Goal: Task Accomplishment & Management: Complete application form

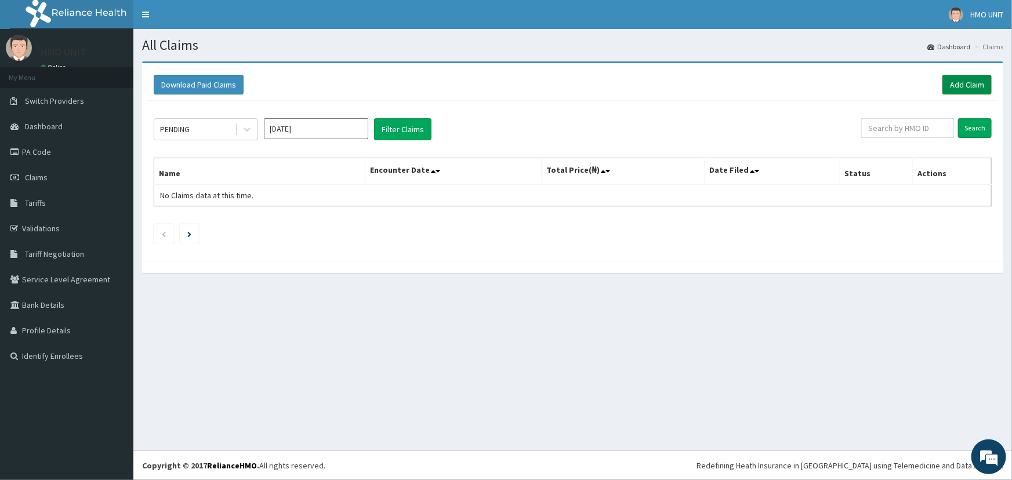
click at [951, 94] on link "Add Claim" at bounding box center [967, 85] width 49 height 20
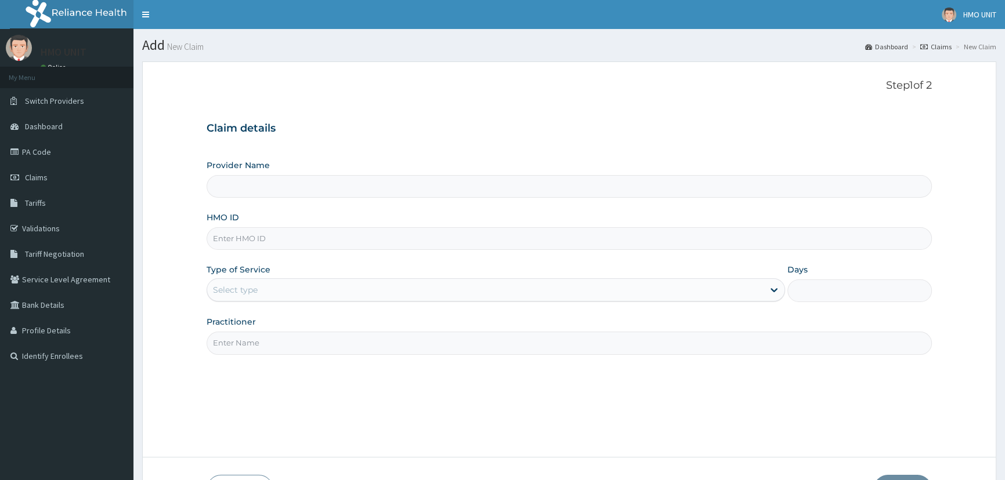
click at [318, 178] on input "Provider Name" at bounding box center [569, 186] width 725 height 23
type input "Grandville Medville and Laser"
click at [304, 224] on div "HMO ID" at bounding box center [569, 231] width 725 height 38
click at [307, 233] on input "HMO ID" at bounding box center [569, 238] width 725 height 23
type input "nbc/11400/a"
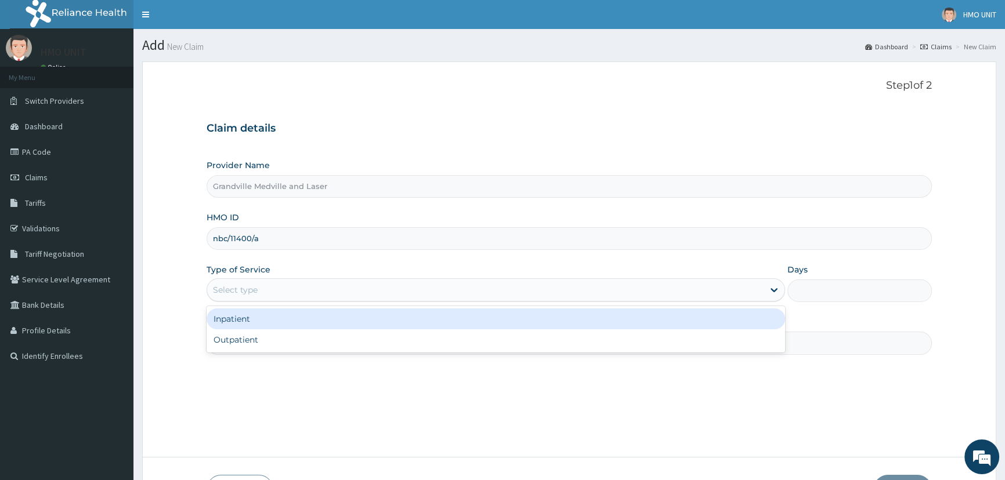
click at [284, 284] on div "Select type" at bounding box center [485, 290] width 556 height 19
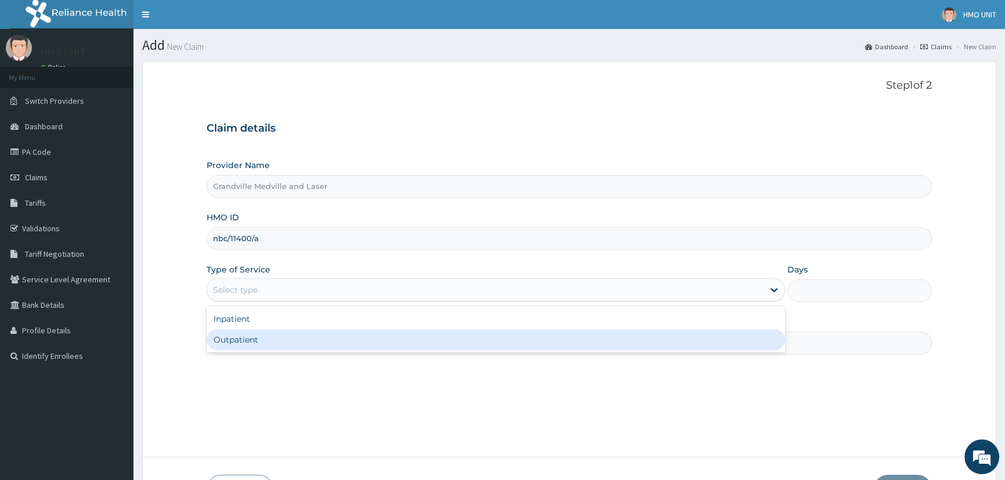
click at [260, 332] on div "Outpatient" at bounding box center [496, 340] width 578 height 21
type input "1"
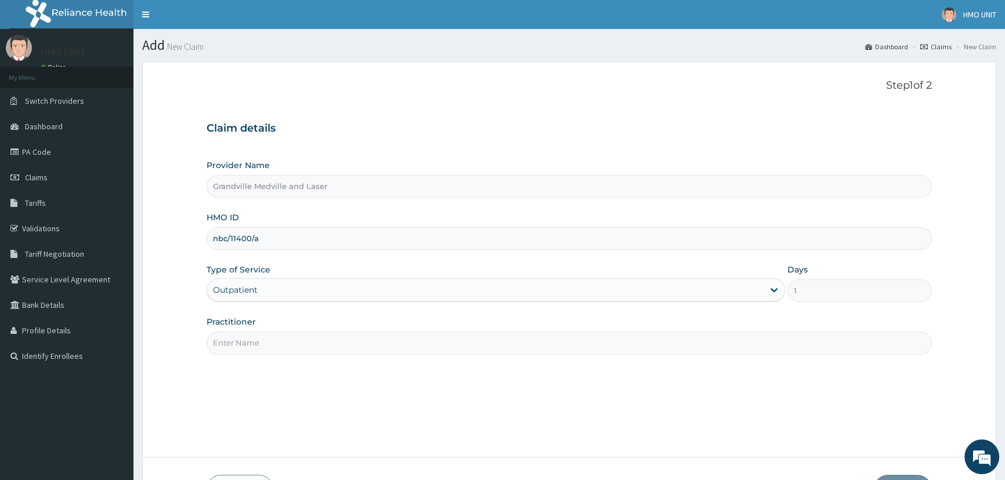
click at [365, 353] on input "Practitioner" at bounding box center [569, 343] width 725 height 23
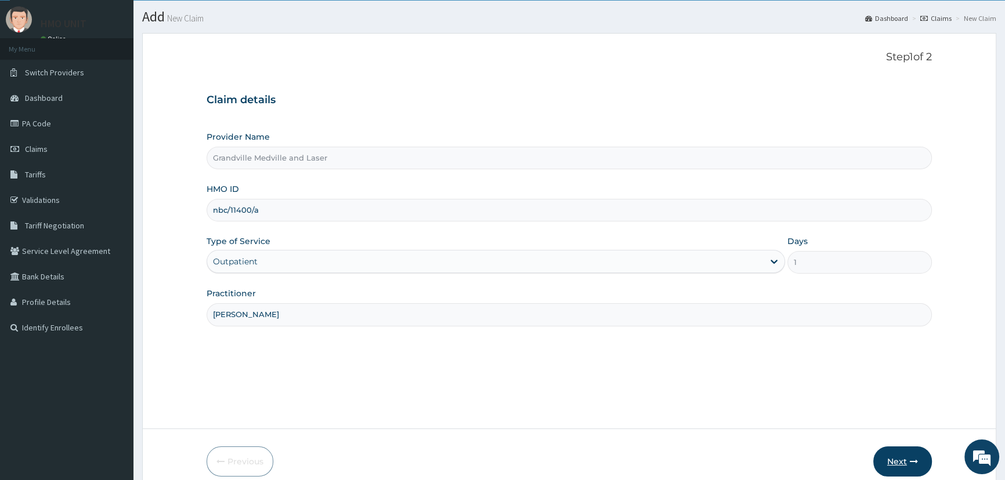
scroll to position [81, 0]
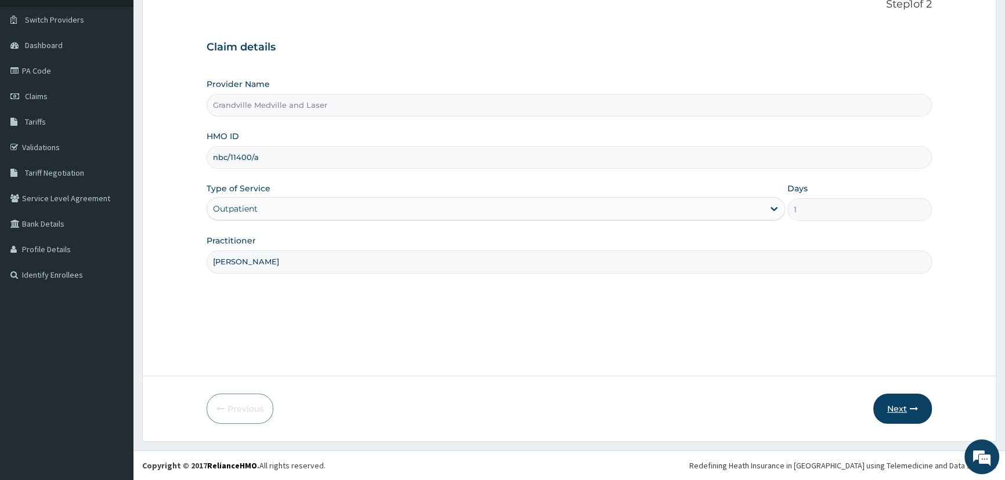
type input "Dr Oyewande"
click at [893, 411] on button "Next" at bounding box center [902, 409] width 59 height 30
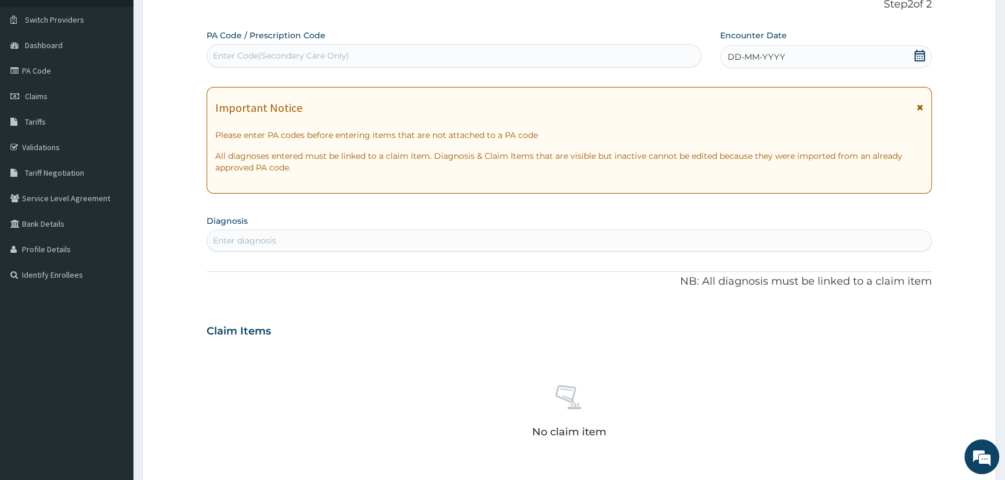
click at [919, 57] on icon at bounding box center [920, 56] width 12 height 12
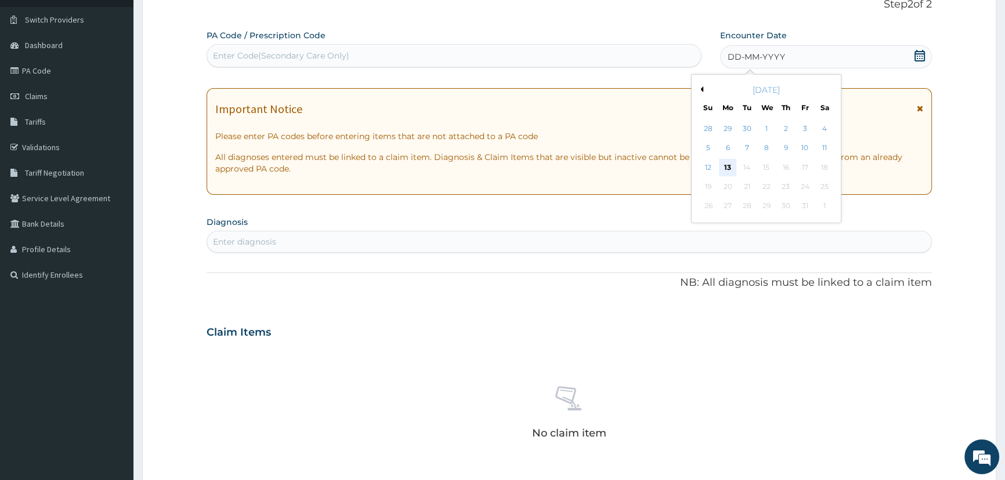
click at [725, 165] on div "13" at bounding box center [726, 167] width 17 height 17
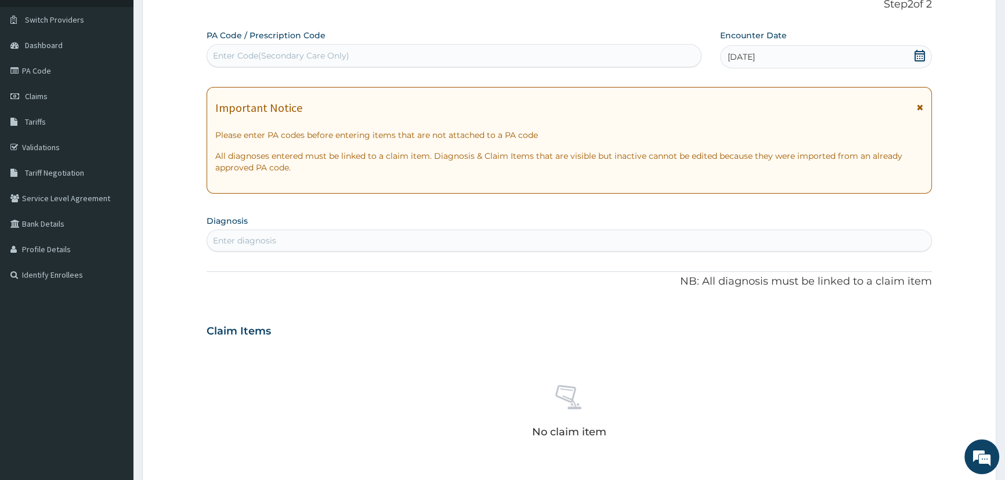
click at [339, 46] on div "Enter Code(Secondary Care Only)" at bounding box center [453, 55] width 493 height 19
paste input "PA/64AB29"
type input "PA/64AB29"
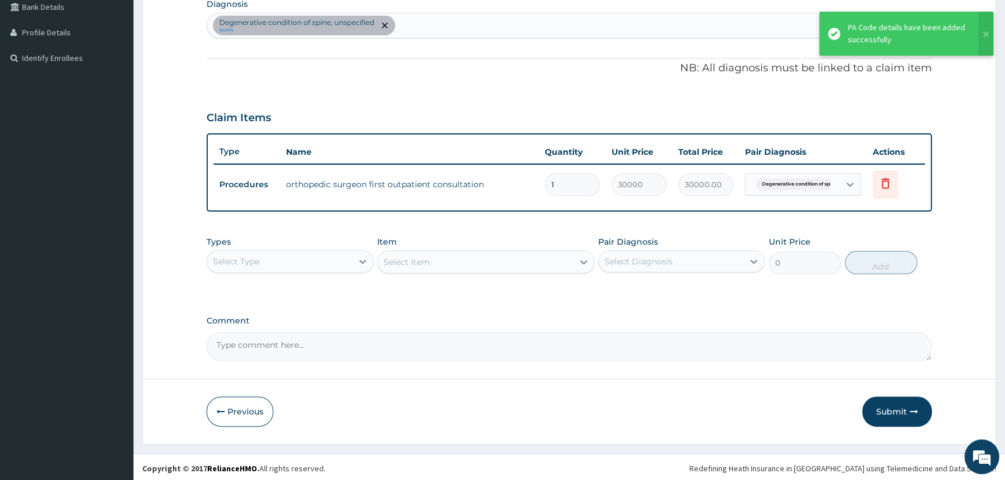
scroll to position [300, 0]
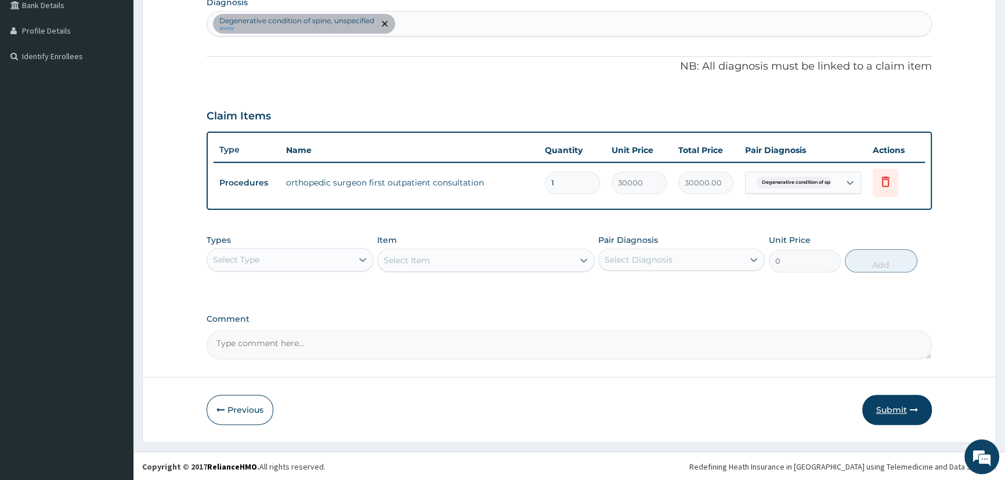
click at [878, 420] on button "Submit" at bounding box center [897, 410] width 70 height 30
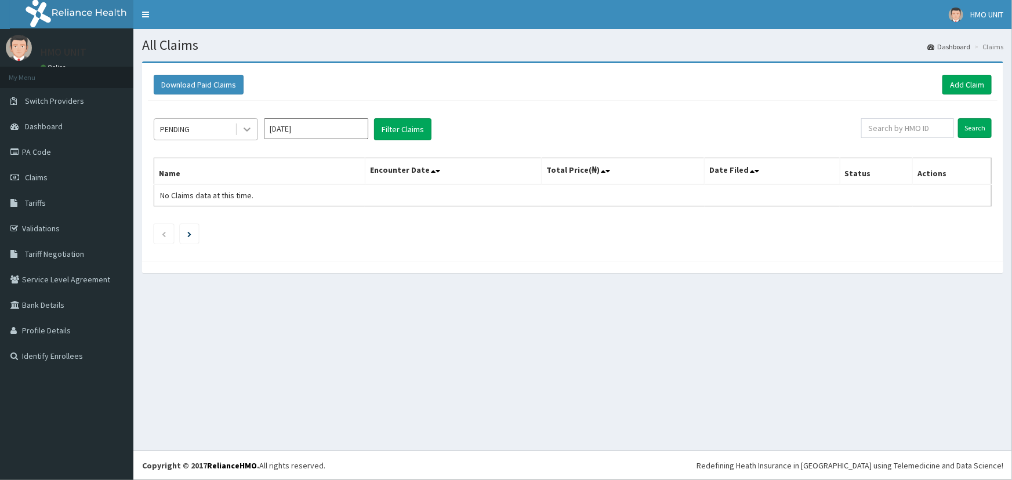
click at [245, 121] on div at bounding box center [247, 129] width 21 height 21
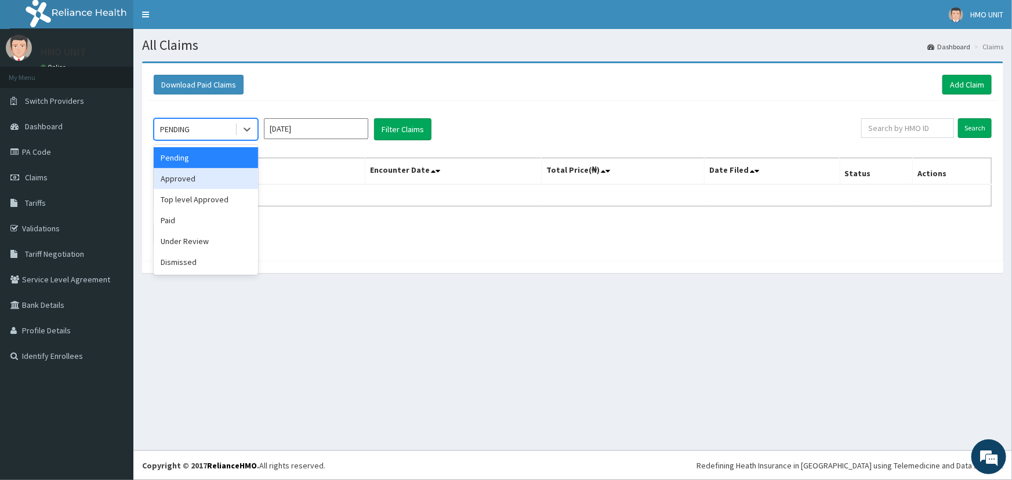
click at [209, 184] on div "Approved" at bounding box center [206, 178] width 104 height 21
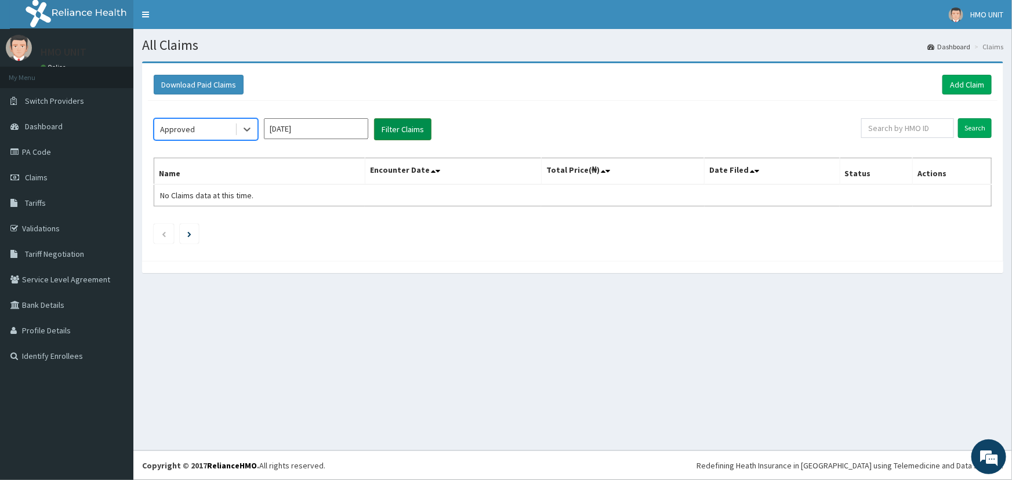
click at [413, 136] on button "Filter Claims" at bounding box center [402, 129] width 57 height 22
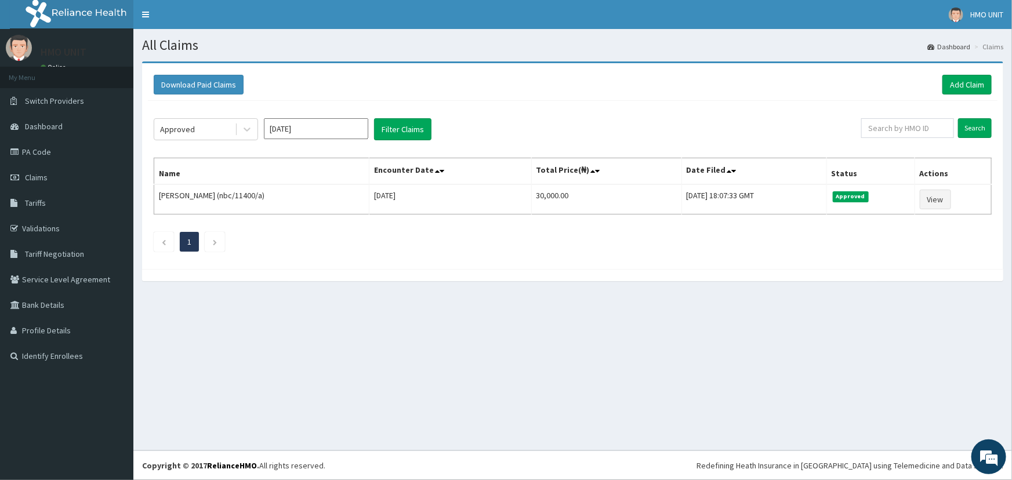
drag, startPoint x: 552, startPoint y: 310, endPoint x: 559, endPoint y: 415, distance: 104.7
click at [554, 363] on div "All Claims Dashboard Claims Download Paid Claims Add Claim × Note you can only …" at bounding box center [572, 240] width 879 height 422
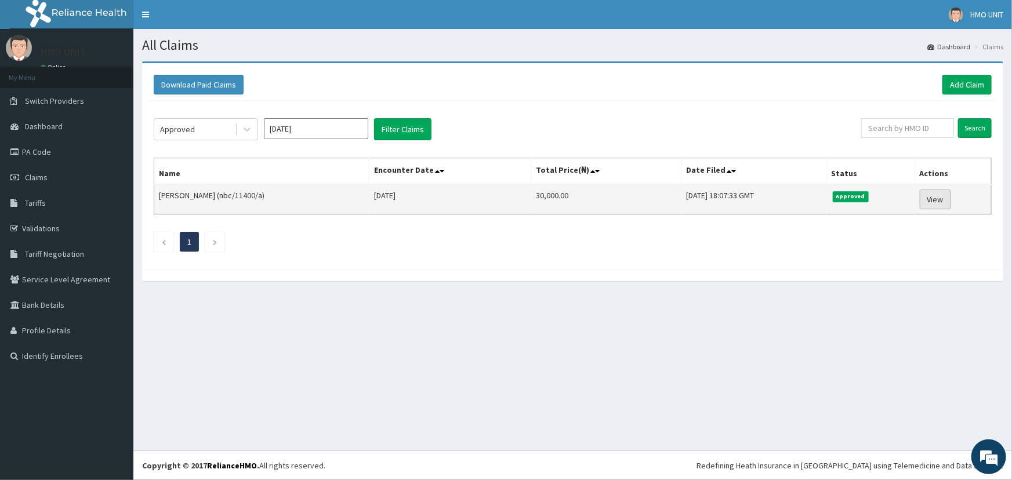
click at [934, 193] on link "View" at bounding box center [935, 200] width 31 height 20
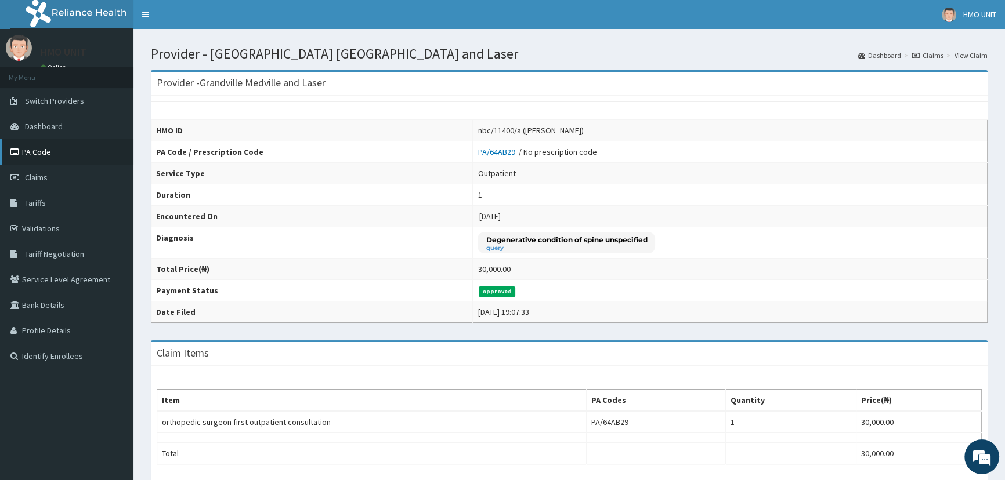
click at [69, 157] on link "PA Code" at bounding box center [66, 152] width 133 height 26
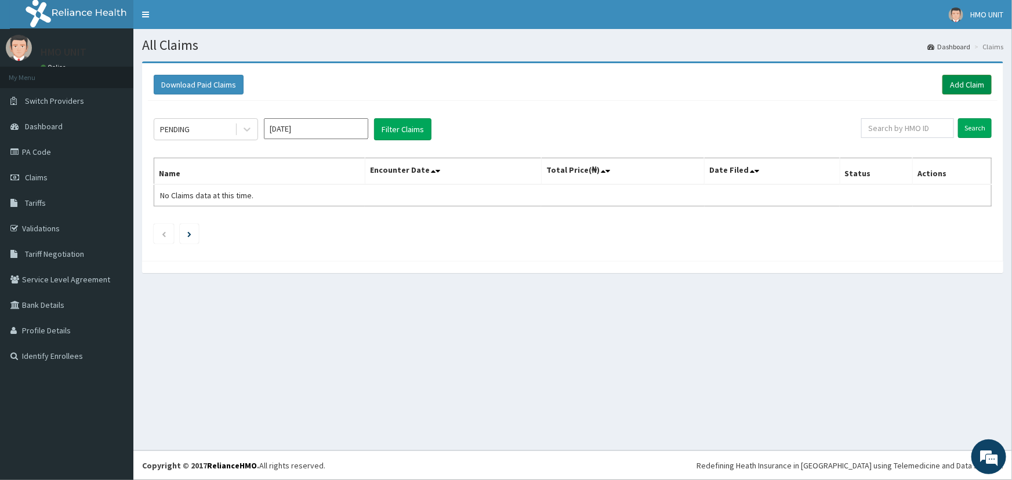
click at [966, 79] on link "Add Claim" at bounding box center [967, 85] width 49 height 20
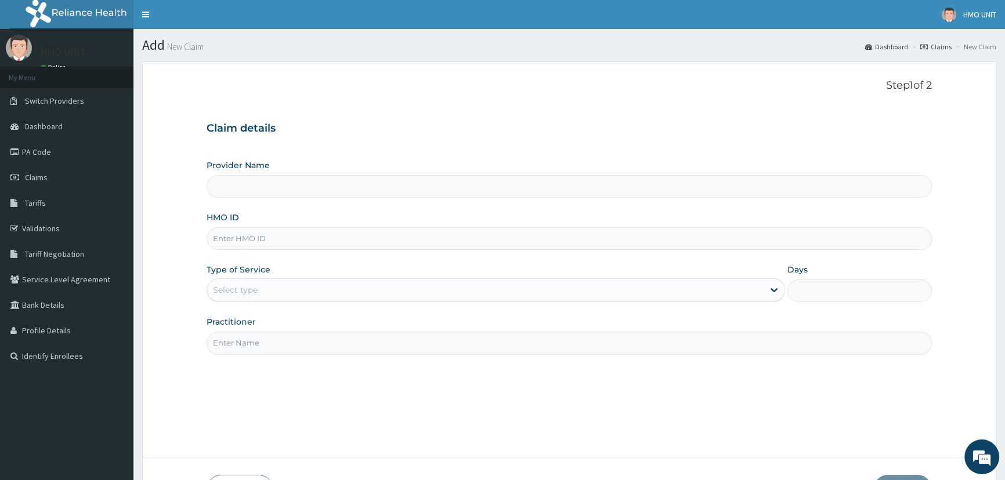
click at [260, 238] on input "HMO ID" at bounding box center [569, 238] width 725 height 23
type input "Grandville Medville and Laser"
type input "nbc/11400/a"
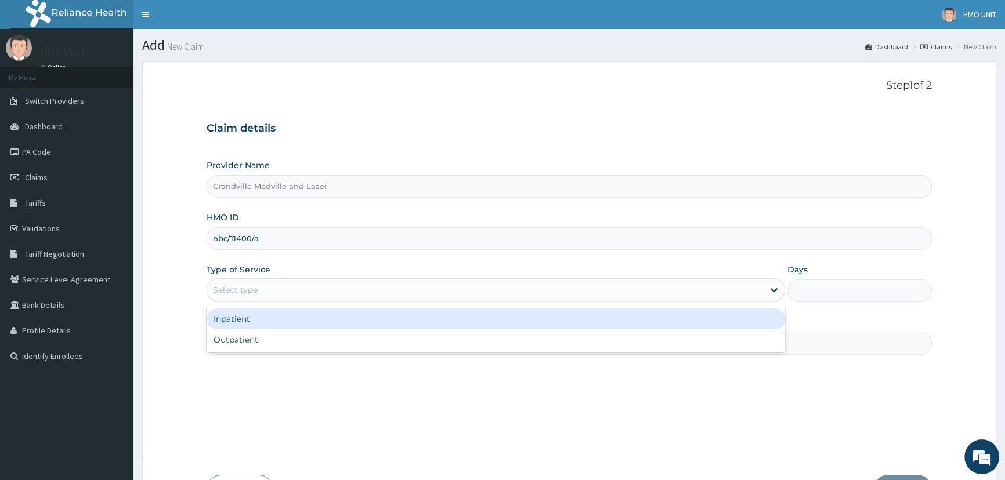
click at [265, 291] on div "Select type" at bounding box center [485, 290] width 556 height 19
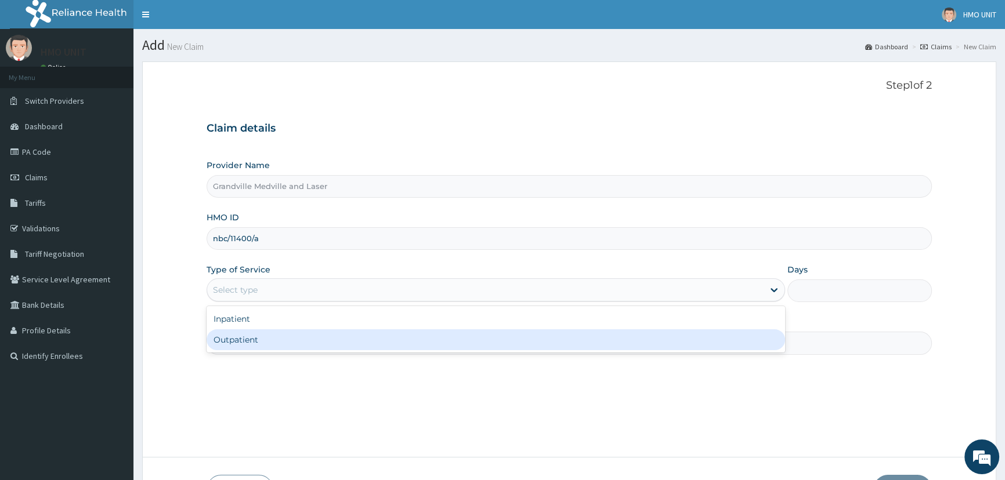
click at [244, 343] on div "Outpatient" at bounding box center [496, 340] width 578 height 21
type input "1"
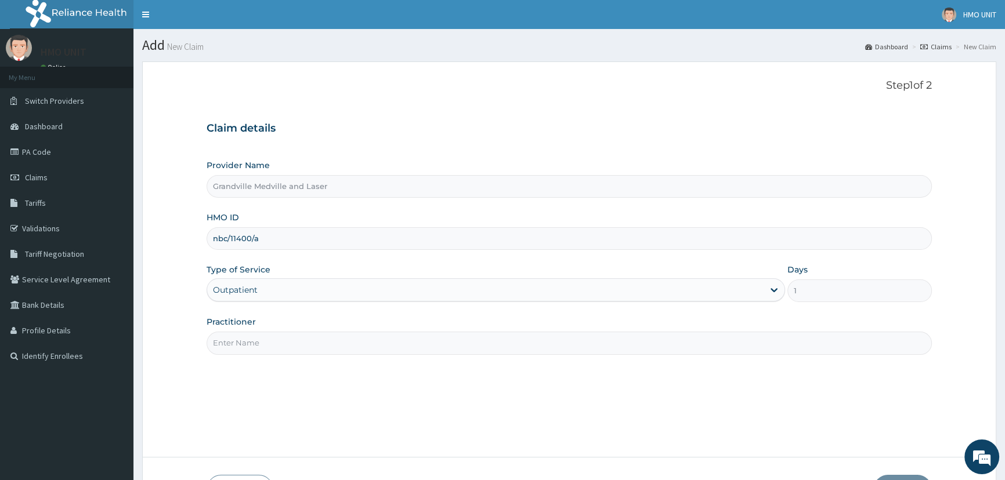
click at [250, 338] on input "Practitioner" at bounding box center [569, 343] width 725 height 23
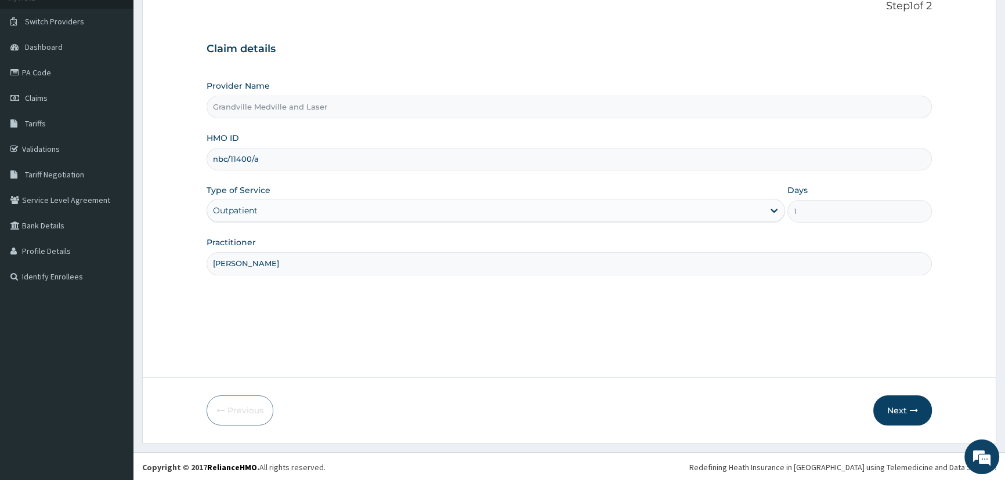
scroll to position [81, 0]
type input "Dr Oyewande"
click at [893, 400] on button "Next" at bounding box center [902, 409] width 59 height 30
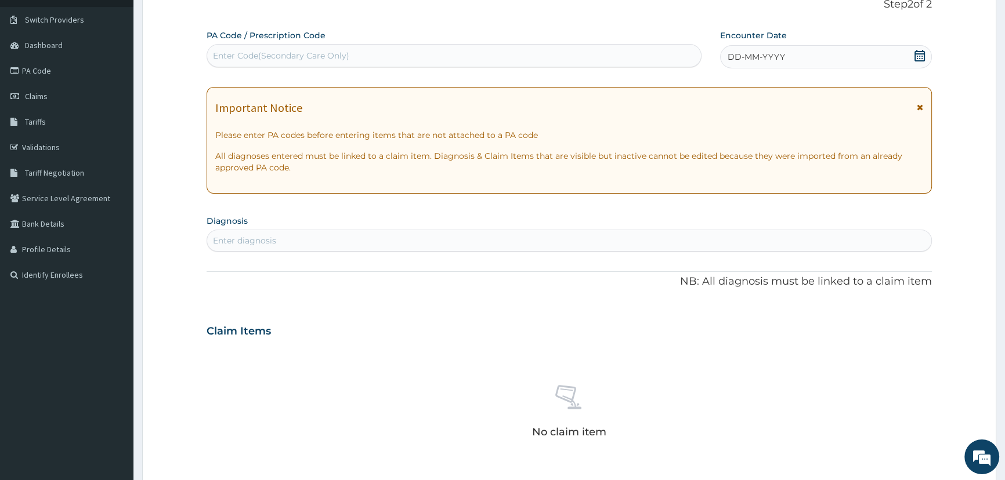
click at [282, 59] on div "Enter Code(Secondary Care Only)" at bounding box center [281, 56] width 136 height 12
paste input "PA/23F790"
type input "PA/23F790"
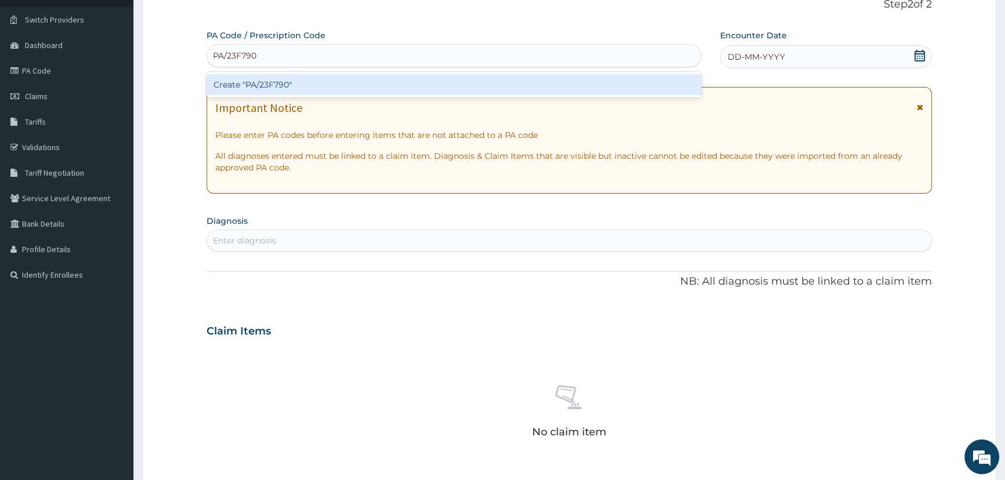
click at [278, 83] on div "Create "PA/23F790"" at bounding box center [454, 84] width 494 height 21
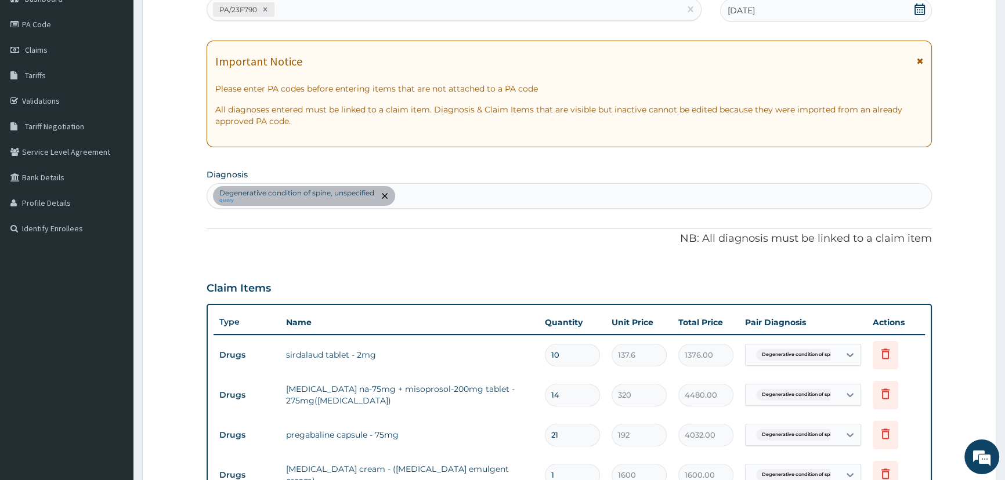
scroll to position [104, 0]
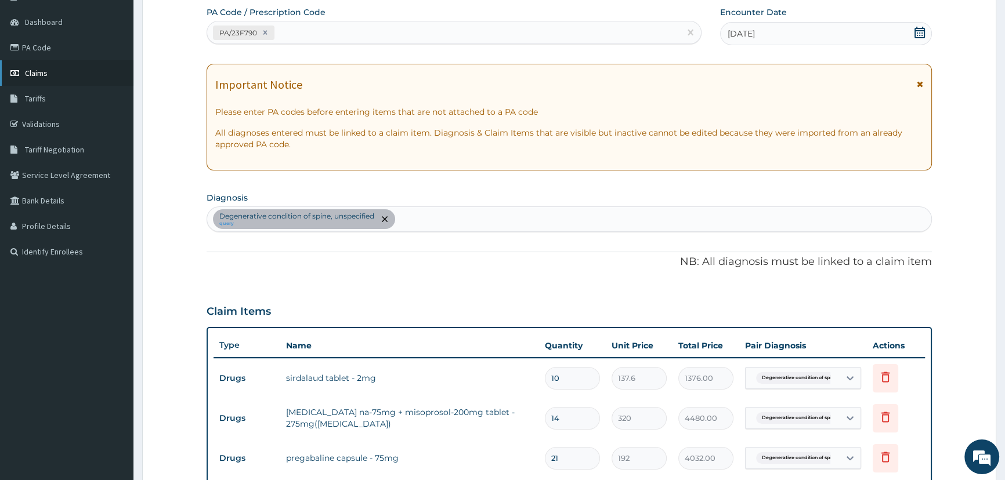
click at [34, 73] on span "Claims" at bounding box center [36, 73] width 23 height 10
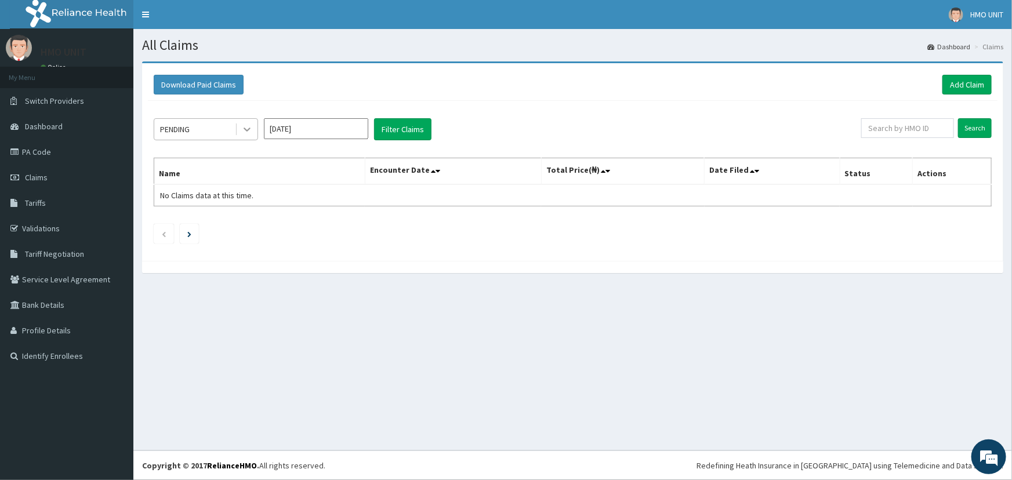
click at [245, 133] on icon at bounding box center [247, 130] width 12 height 12
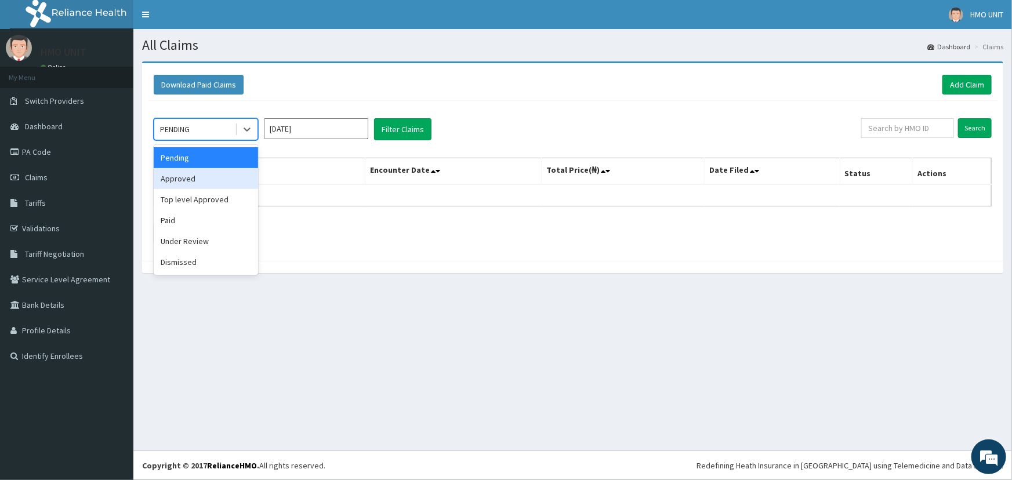
click at [211, 176] on div "Approved" at bounding box center [206, 178] width 104 height 21
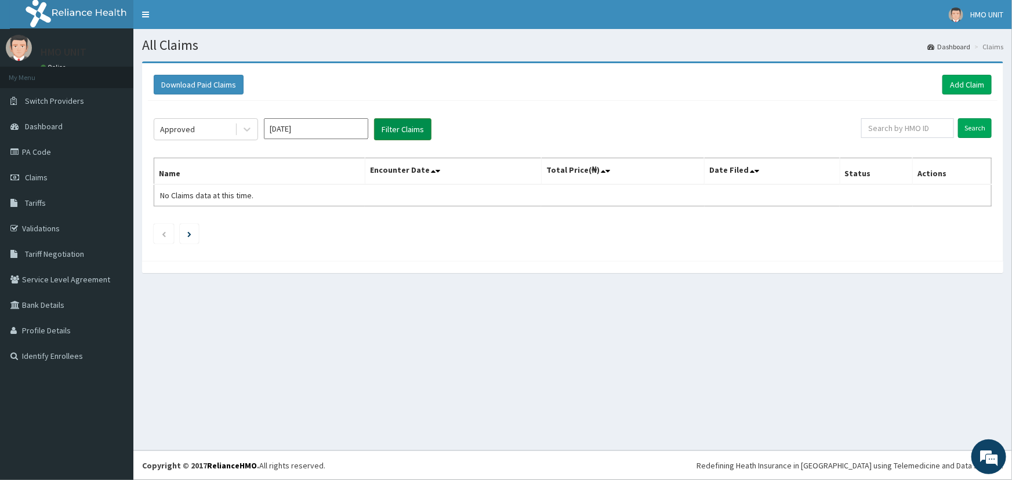
click at [422, 139] on button "Filter Claims" at bounding box center [402, 129] width 57 height 22
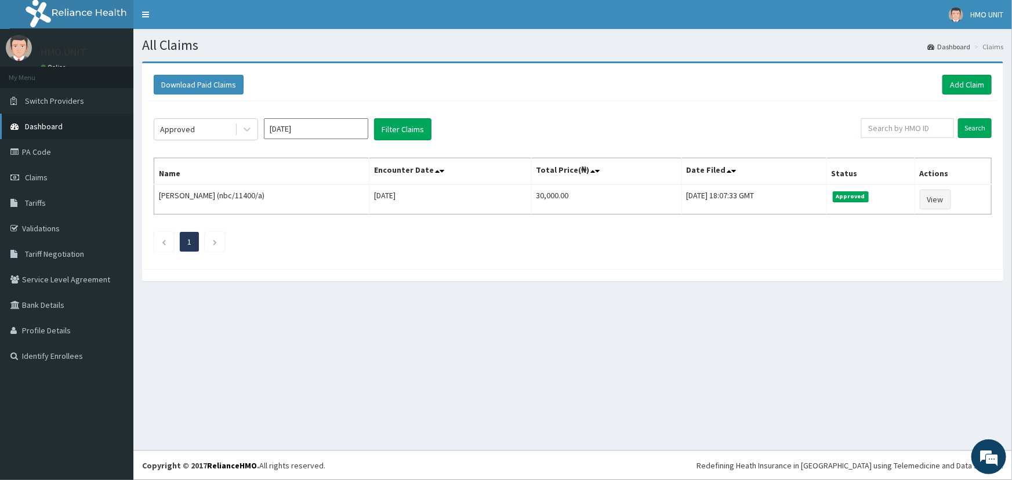
click at [61, 124] on span "Dashboard" at bounding box center [44, 126] width 38 height 10
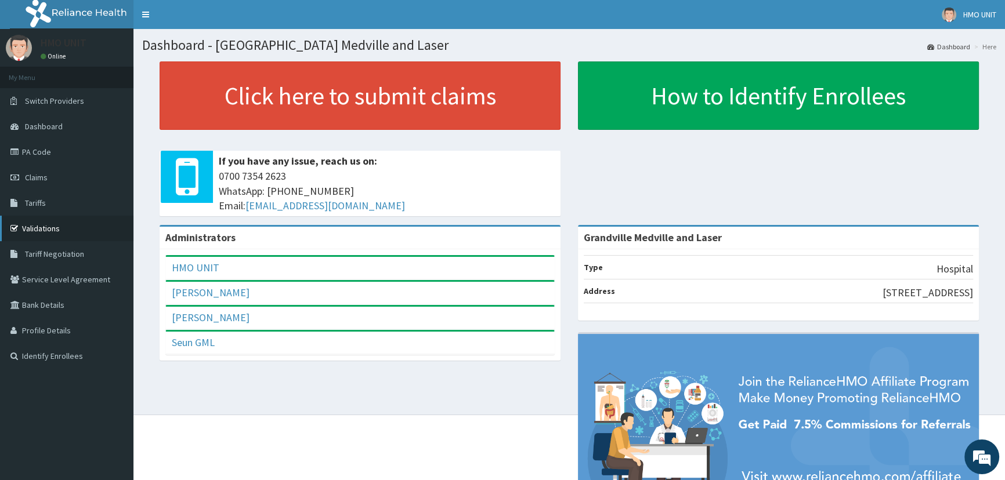
click at [40, 233] on link "Validations" at bounding box center [66, 229] width 133 height 26
